Goal: Task Accomplishment & Management: Use online tool/utility

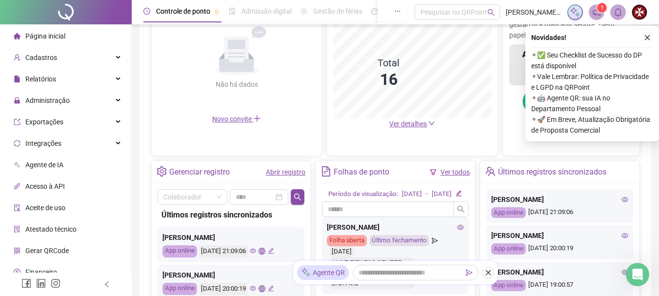
scroll to position [241, 0]
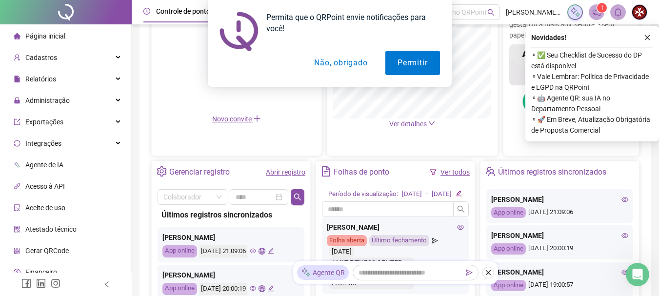
click at [350, 57] on button "Não, obrigado" at bounding box center [341, 63] width 78 height 24
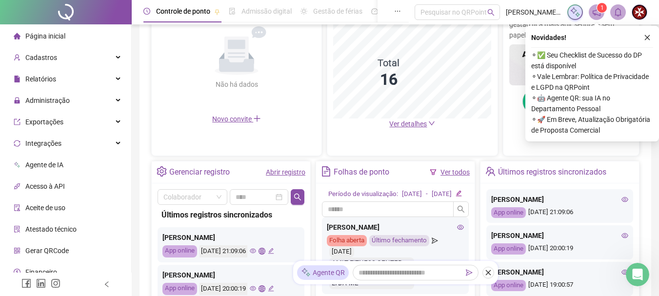
click at [645, 37] on icon "close" at bounding box center [647, 37] width 7 height 7
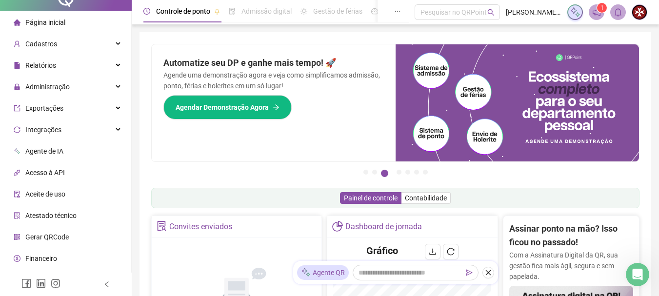
scroll to position [0, 0]
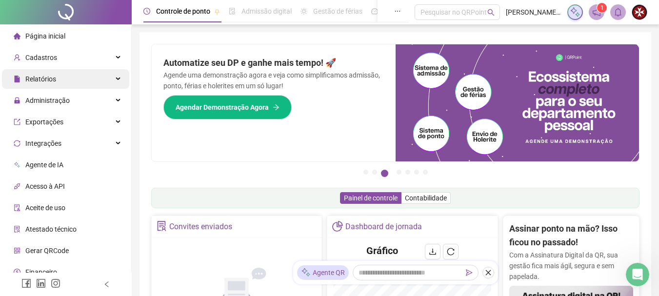
click at [76, 79] on div "Relatórios" at bounding box center [65, 79] width 127 height 20
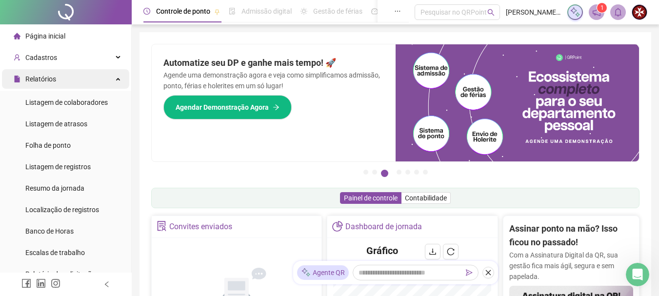
click at [117, 78] on icon at bounding box center [119, 78] width 5 height 0
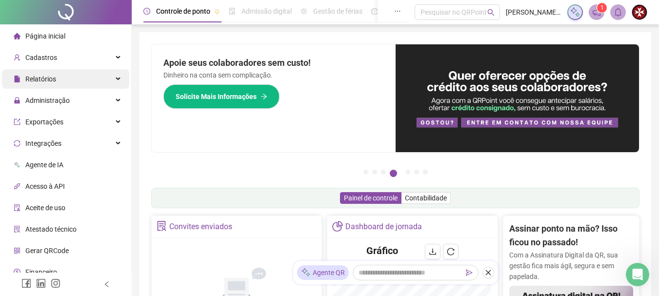
click at [109, 79] on div "Relatórios" at bounding box center [65, 79] width 127 height 20
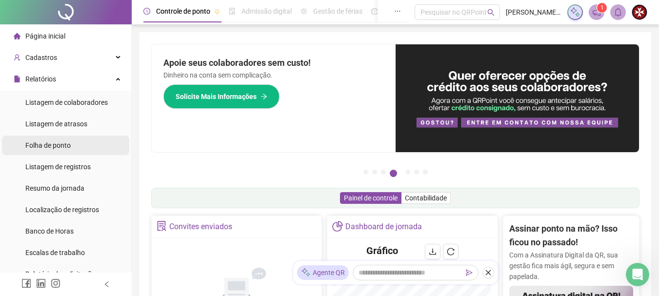
click at [78, 144] on li "Folha de ponto" at bounding box center [65, 146] width 127 height 20
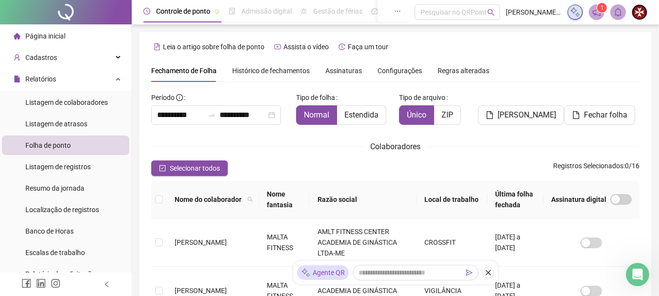
scroll to position [52, 0]
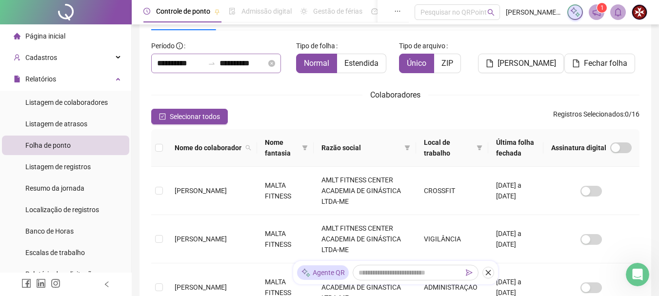
click at [220, 64] on div at bounding box center [212, 64] width 16 height 8
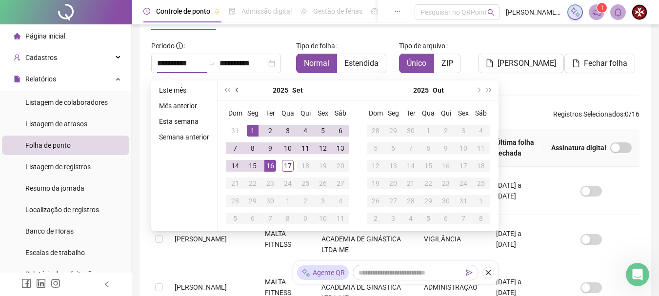
click at [237, 89] on span "prev-year" at bounding box center [238, 90] width 5 height 5
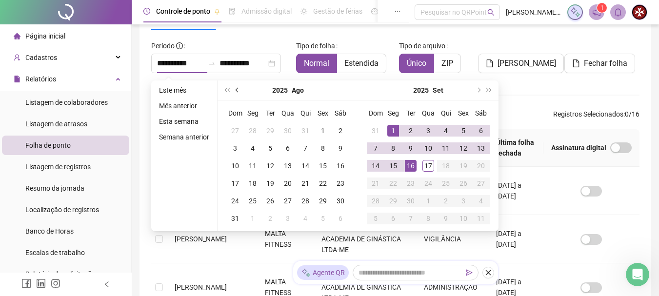
click at [237, 89] on span "prev-year" at bounding box center [238, 90] width 5 height 5
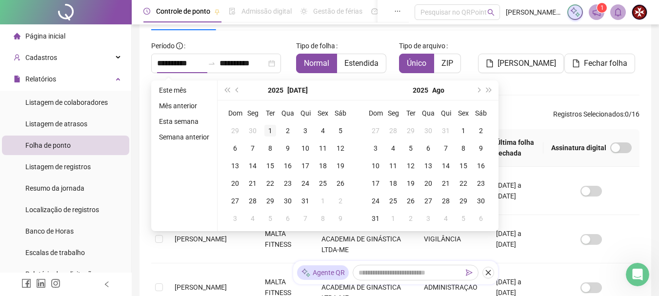
type input "**********"
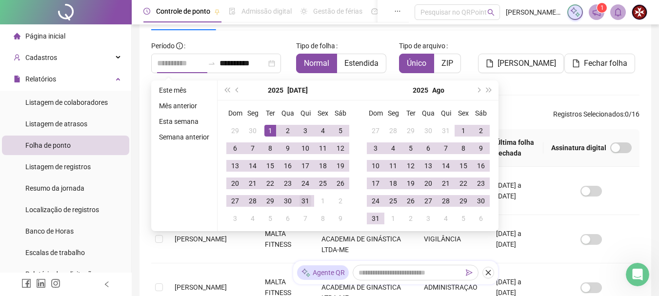
drag, startPoint x: 269, startPoint y: 131, endPoint x: 297, endPoint y: 201, distance: 75.5
click at [270, 132] on div "1" at bounding box center [270, 131] width 12 height 12
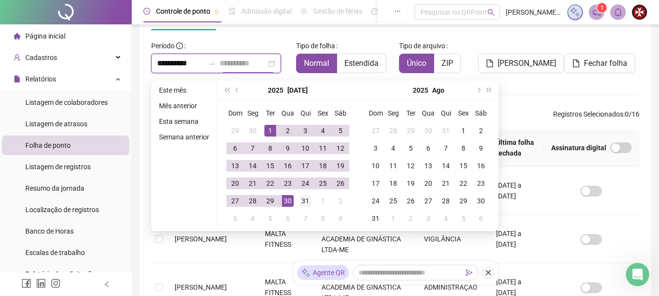
type input "**********"
click at [305, 198] on div "31" at bounding box center [305, 201] width 12 height 12
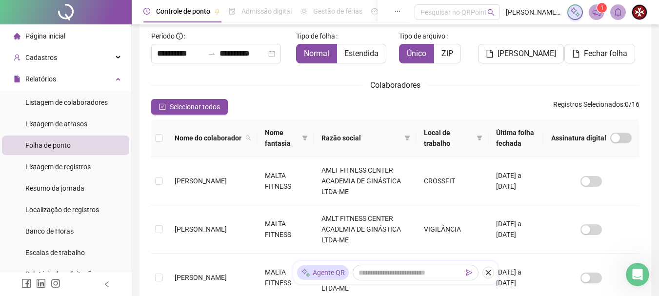
scroll to position [67, 0]
